Goal: Task Accomplishment & Management: Complete application form

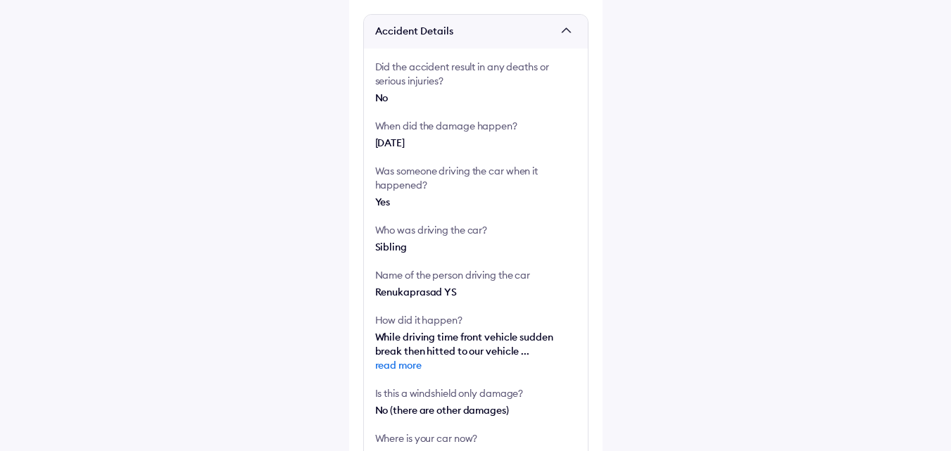
scroll to position [282, 0]
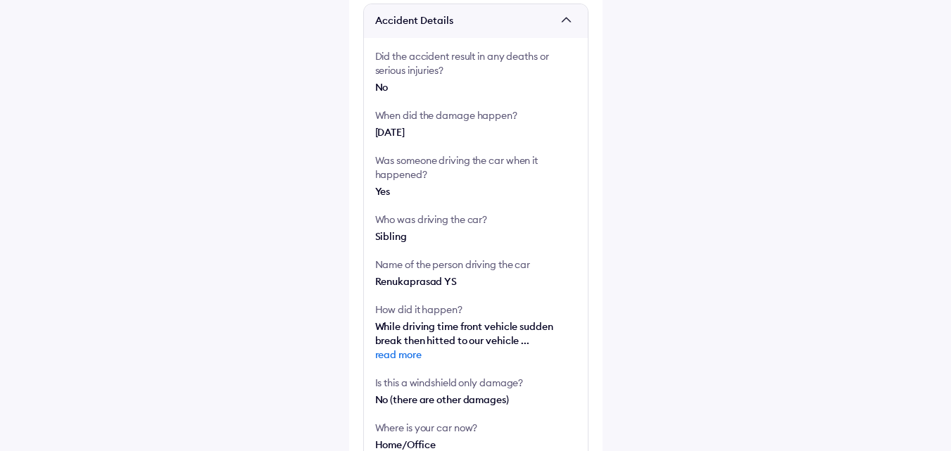
click at [392, 354] on span "read more" at bounding box center [475, 355] width 201 height 14
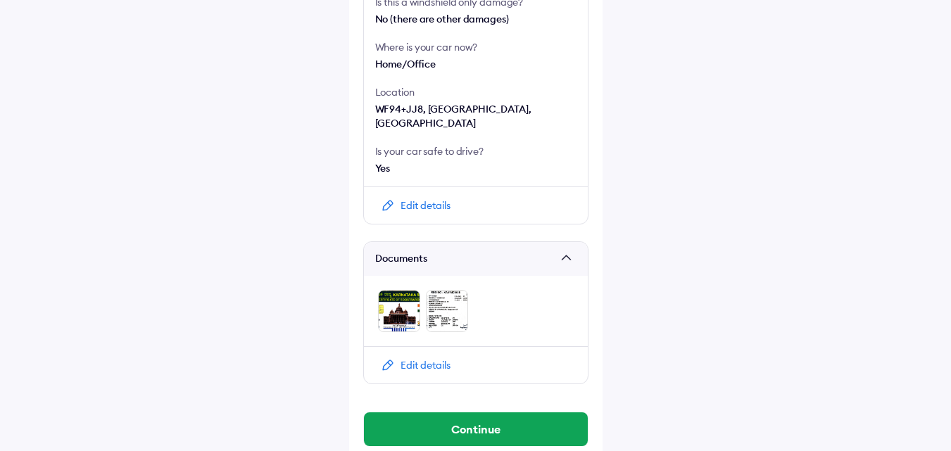
scroll to position [697, 0]
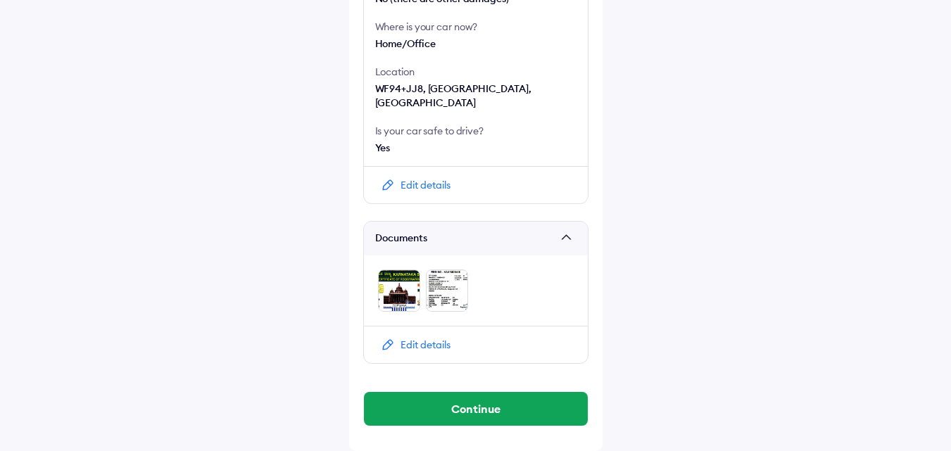
click at [410, 342] on div "Edit details" at bounding box center [426, 345] width 50 height 14
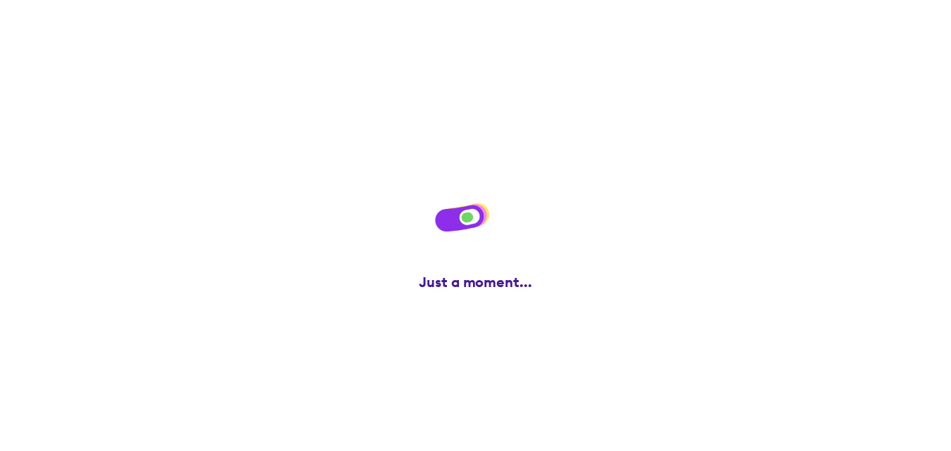
scroll to position [0, 0]
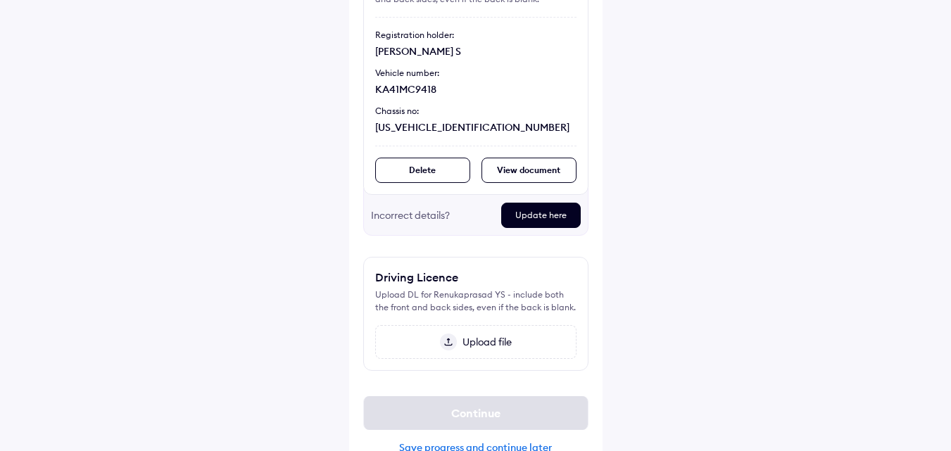
scroll to position [211, 0]
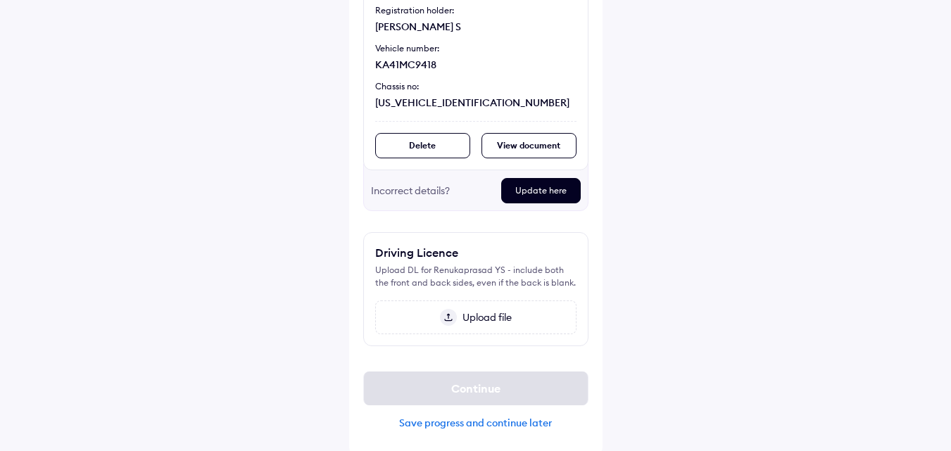
click at [506, 145] on div "View document" at bounding box center [529, 145] width 95 height 25
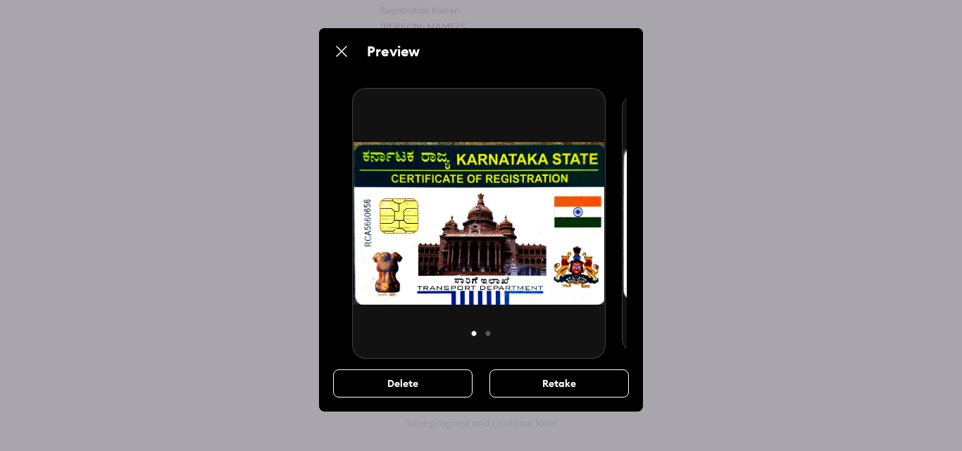
drag, startPoint x: 489, startPoint y: 275, endPoint x: 361, endPoint y: 168, distance: 166.5
click at [361, 168] on img at bounding box center [478, 223] width 253 height 271
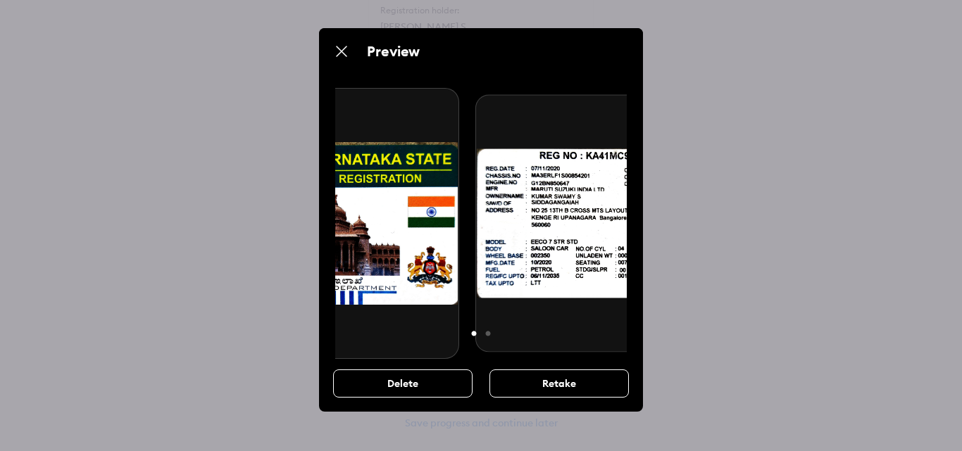
drag, startPoint x: 508, startPoint y: 224, endPoint x: 301, endPoint y: 215, distance: 207.3
click at [303, 217] on div "Preview 1 2 Delete Retake" at bounding box center [481, 225] width 962 height 451
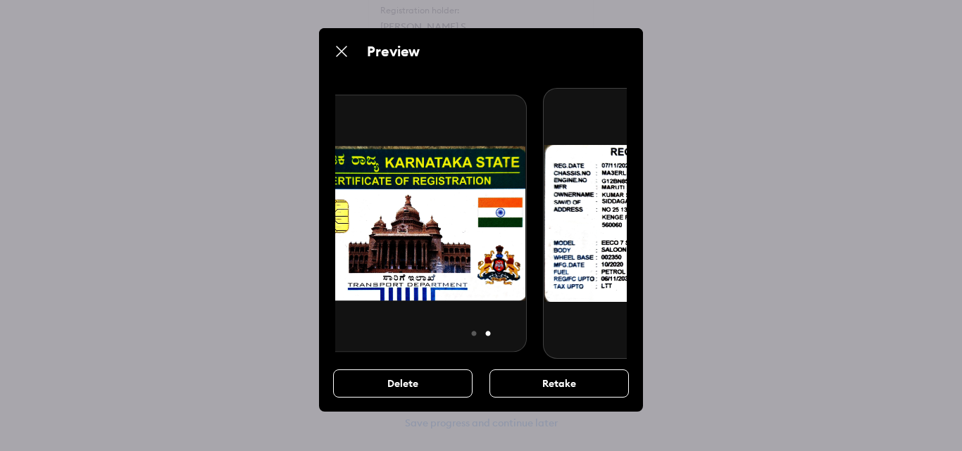
drag, startPoint x: 394, startPoint y: 223, endPoint x: 585, endPoint y: 229, distance: 190.2
click at [585, 229] on img at bounding box center [669, 223] width 253 height 271
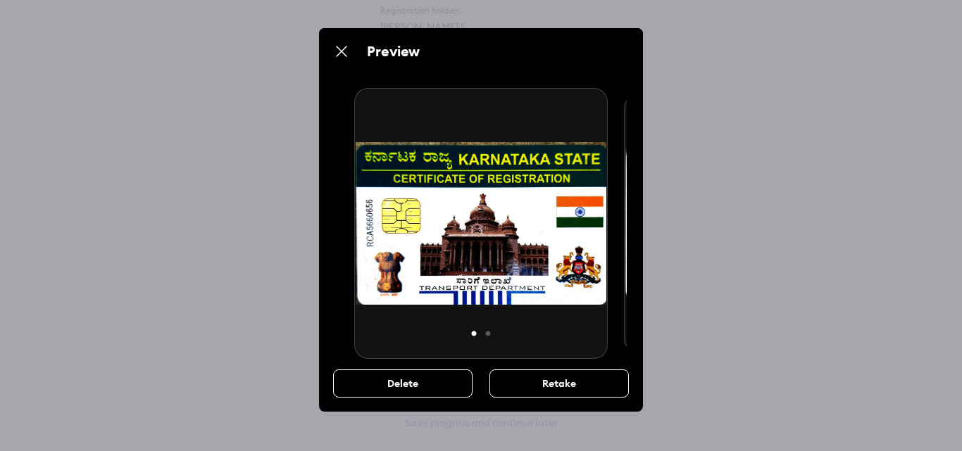
click at [346, 52] on img at bounding box center [341, 51] width 17 height 17
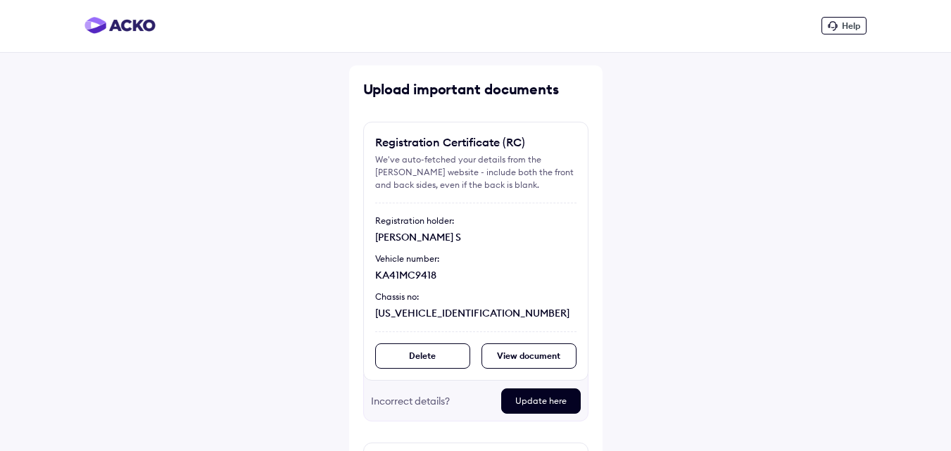
scroll to position [0, 0]
